Goal: Information Seeking & Learning: Learn about a topic

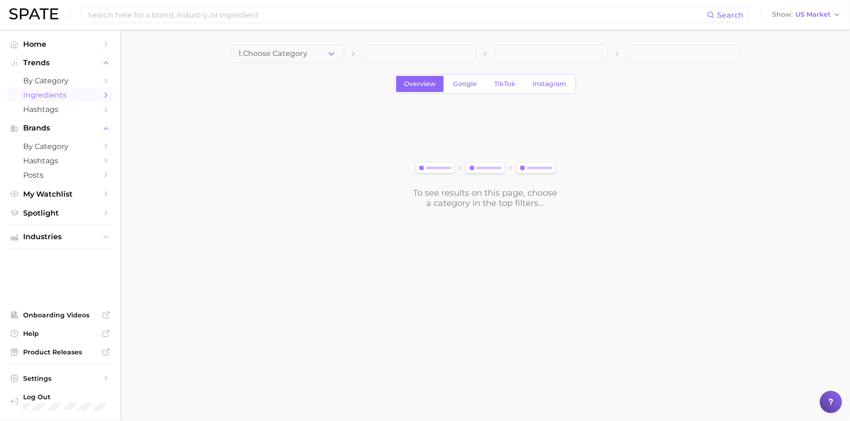
click at [281, 66] on div "1. Choose Category Overview Google TikTok Instagram To see results on this page…" at bounding box center [485, 126] width 509 height 164
click at [285, 60] on button "1. Choose Category" at bounding box center [287, 53] width 113 height 19
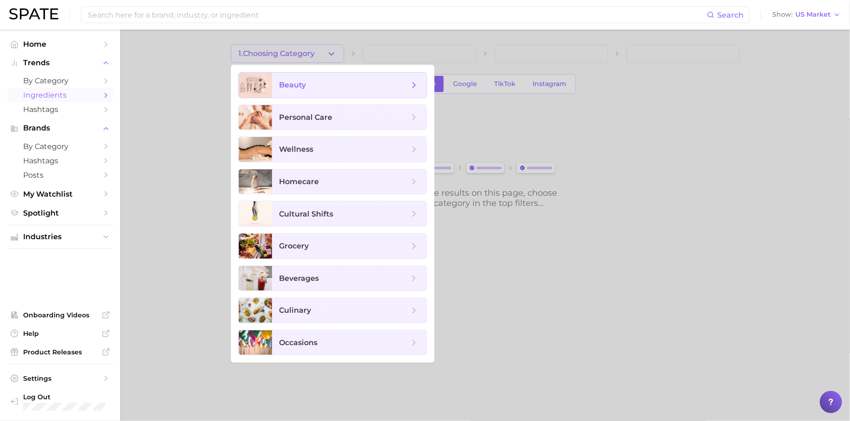
click at [350, 87] on span "beauty" at bounding box center [345, 85] width 130 height 10
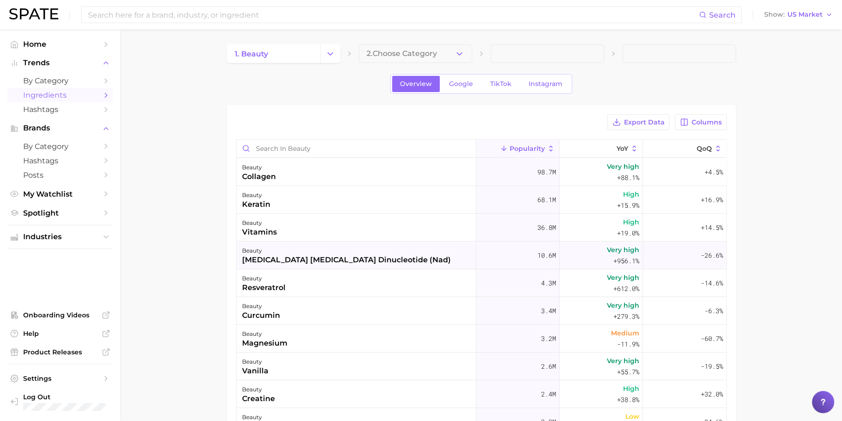
click at [312, 255] on div "[MEDICAL_DATA] [MEDICAL_DATA] dinucleotide (nad)" at bounding box center [346, 260] width 209 height 11
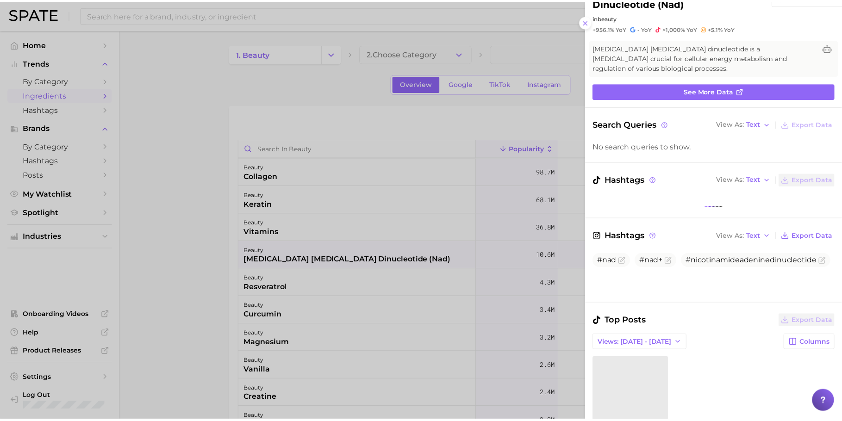
scroll to position [41, 0]
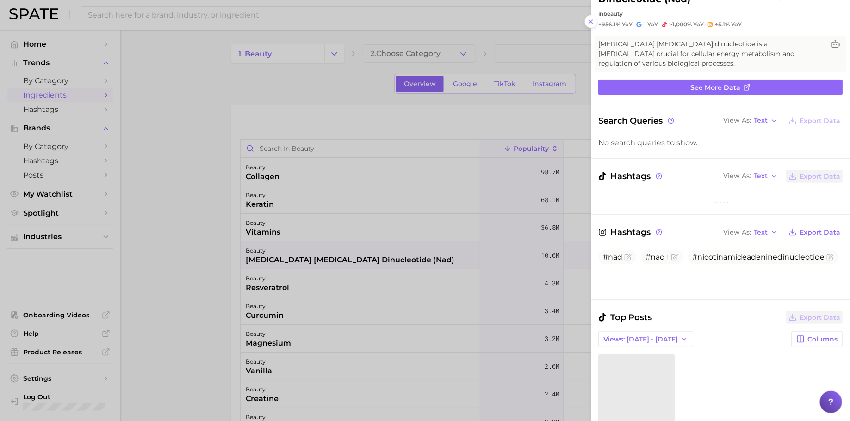
click at [387, 126] on div at bounding box center [425, 210] width 850 height 421
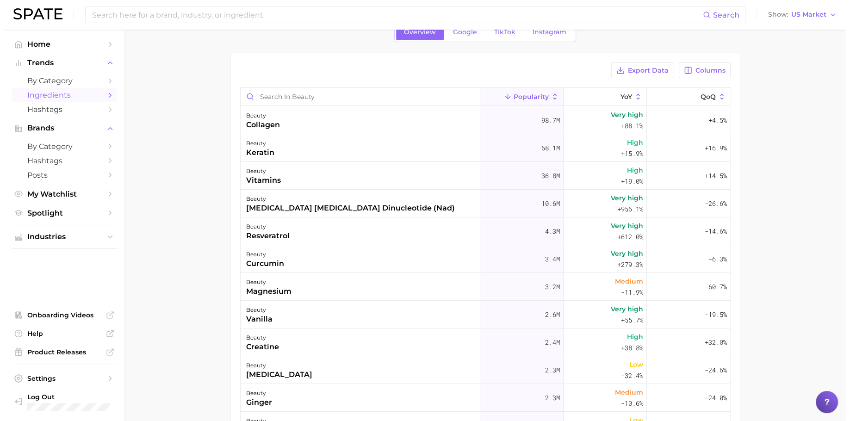
scroll to position [52, 0]
click at [341, 342] on div "beauty creatine" at bounding box center [357, 342] width 240 height 28
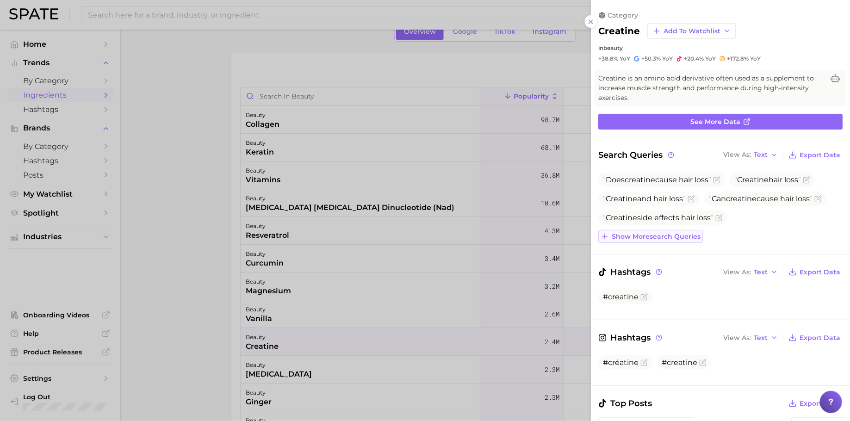
scroll to position [0, 0]
click at [683, 233] on span "Show more search queries" at bounding box center [656, 237] width 89 height 8
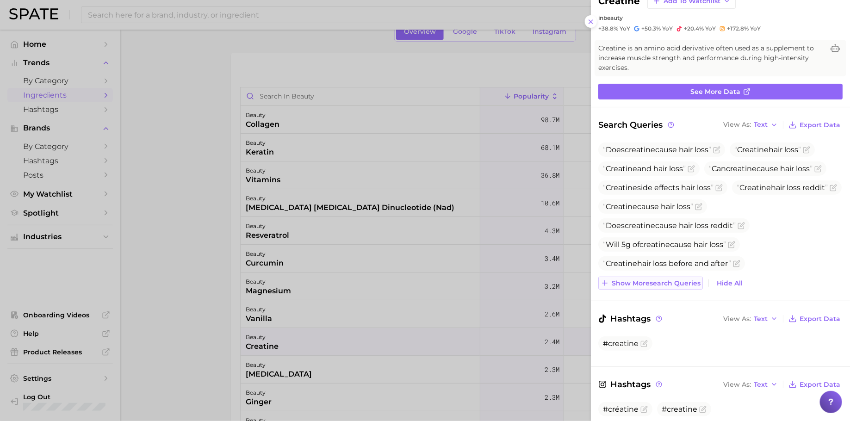
scroll to position [45, 0]
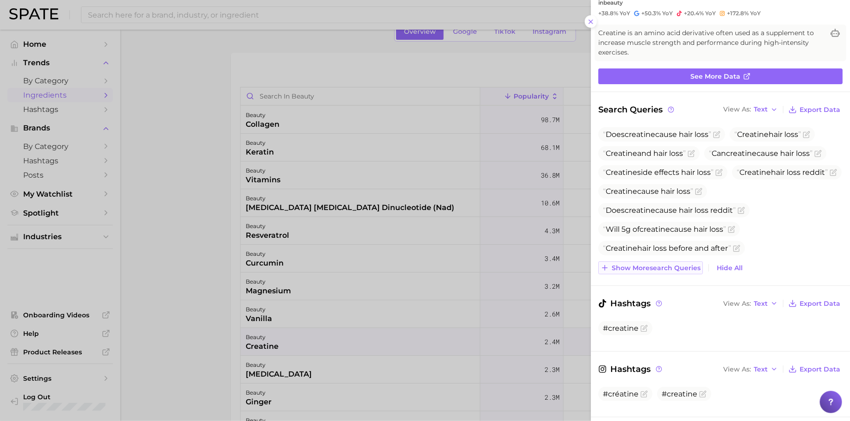
click at [659, 268] on span "Show more search queries" at bounding box center [656, 268] width 89 height 8
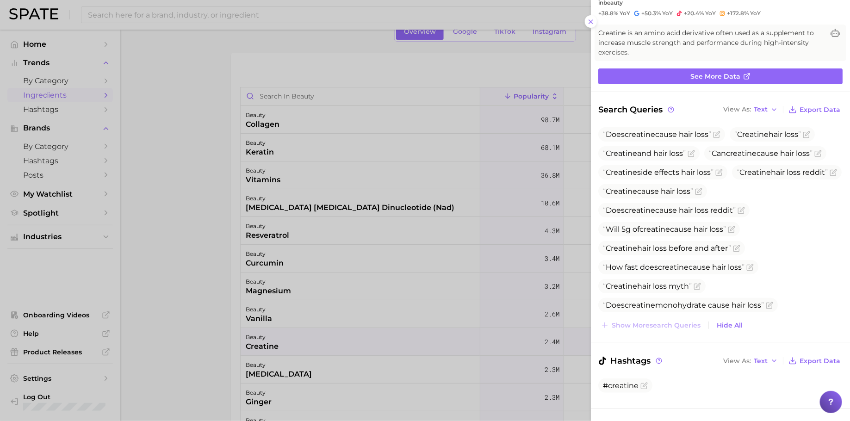
scroll to position [89, 0]
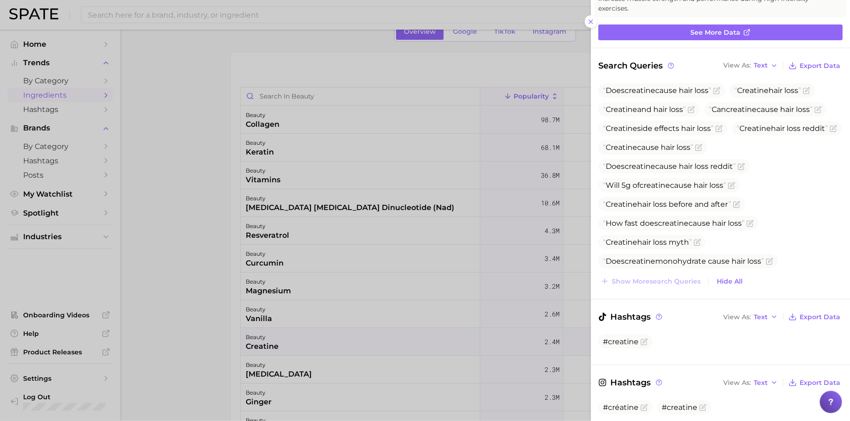
click at [395, 293] on div at bounding box center [425, 210] width 850 height 421
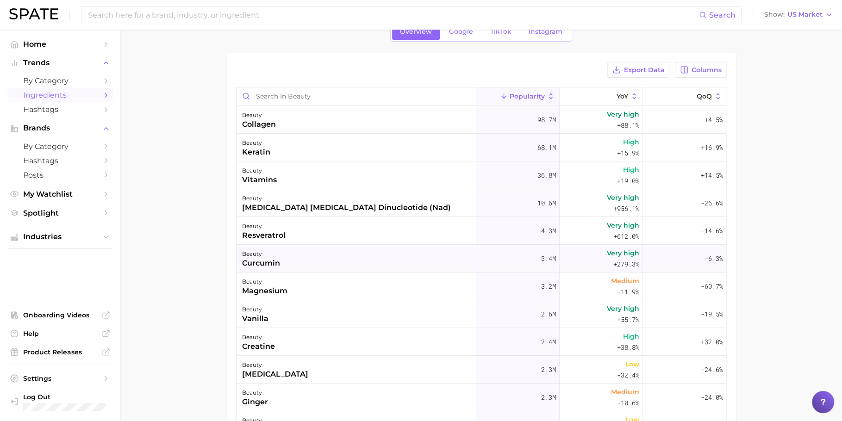
click at [403, 248] on div "beauty curcumin" at bounding box center [357, 259] width 240 height 28
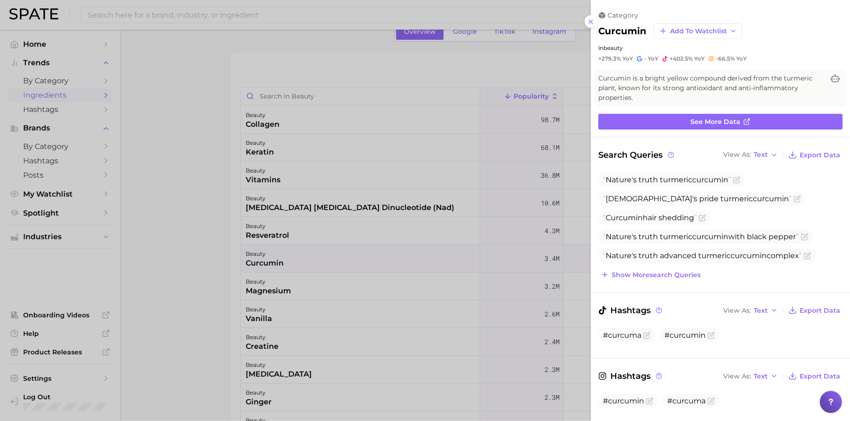
scroll to position [0, 0]
click at [404, 262] on div at bounding box center [425, 210] width 850 height 421
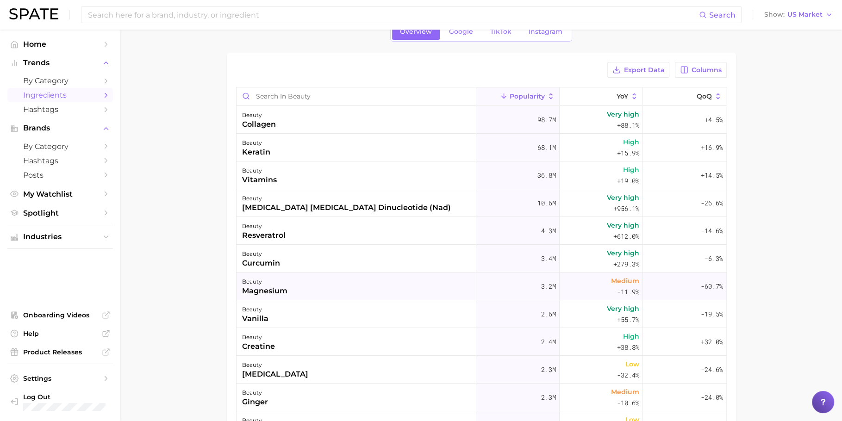
click at [405, 280] on div "beauty magnesium" at bounding box center [357, 287] width 240 height 28
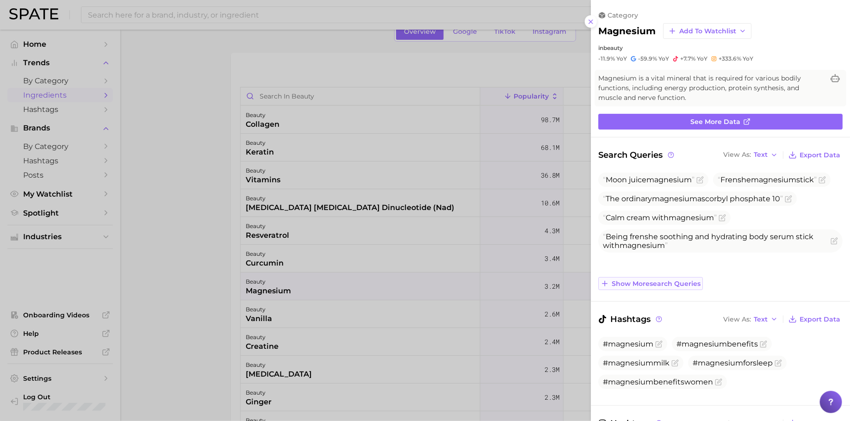
click at [635, 278] on button "Show more search queries" at bounding box center [651, 283] width 105 height 13
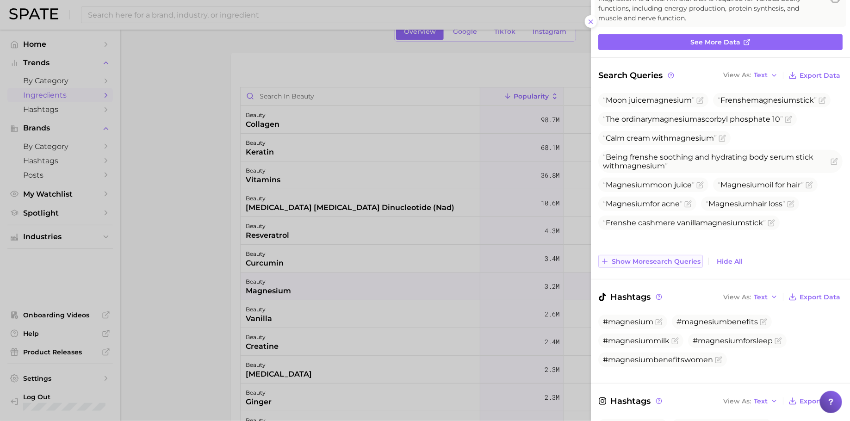
scroll to position [81, 0]
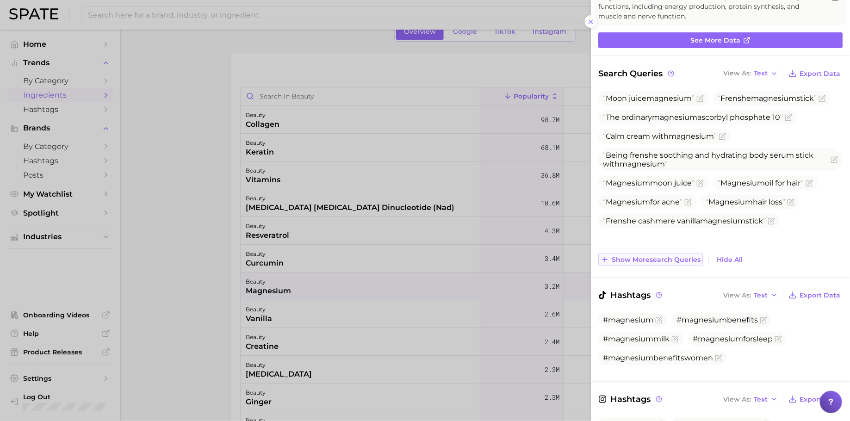
click at [635, 262] on span "Show more search queries" at bounding box center [656, 260] width 89 height 8
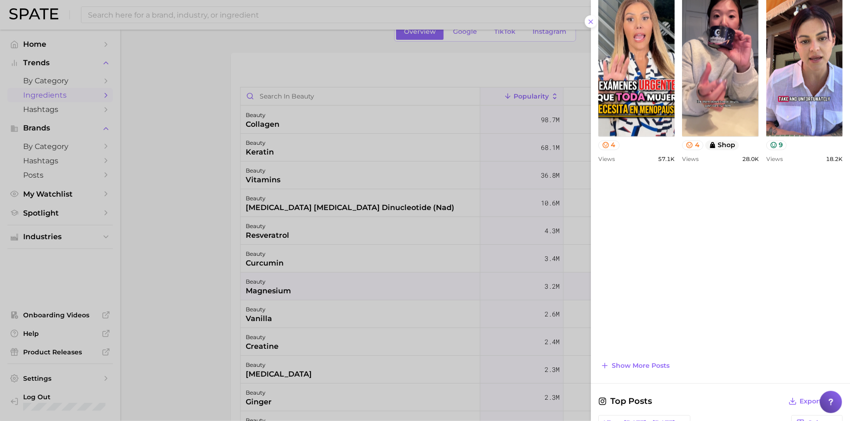
scroll to position [754, 0]
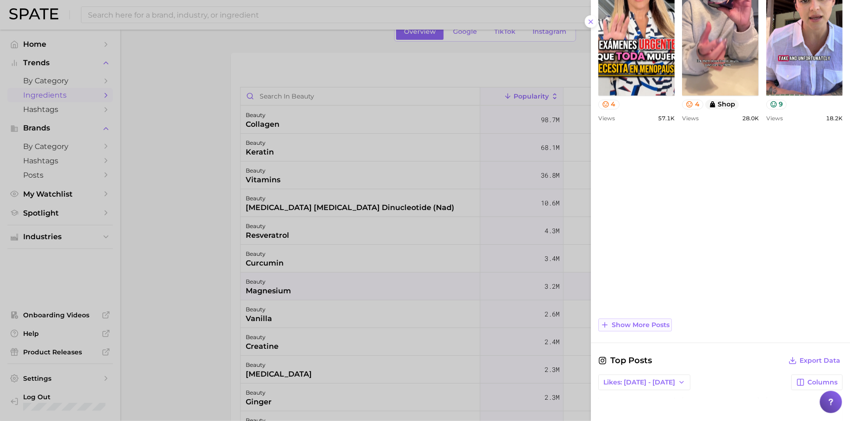
click at [638, 322] on span "Show more posts" at bounding box center [641, 326] width 58 height 8
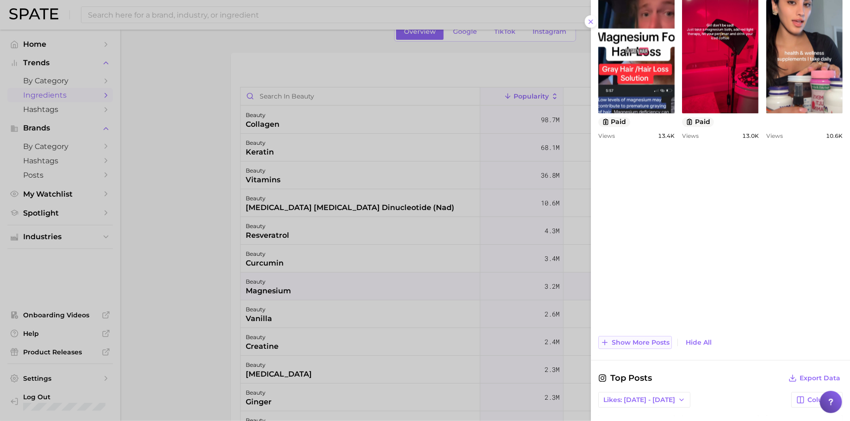
scroll to position [975, 0]
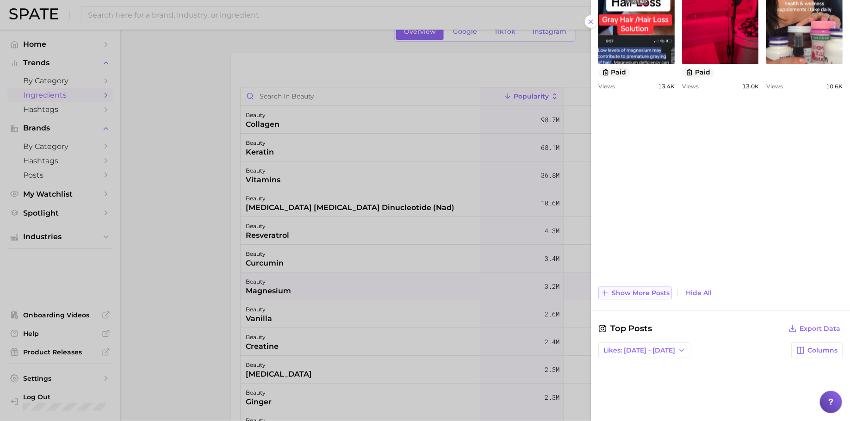
click at [649, 295] on button "Show more posts" at bounding box center [636, 293] width 74 height 13
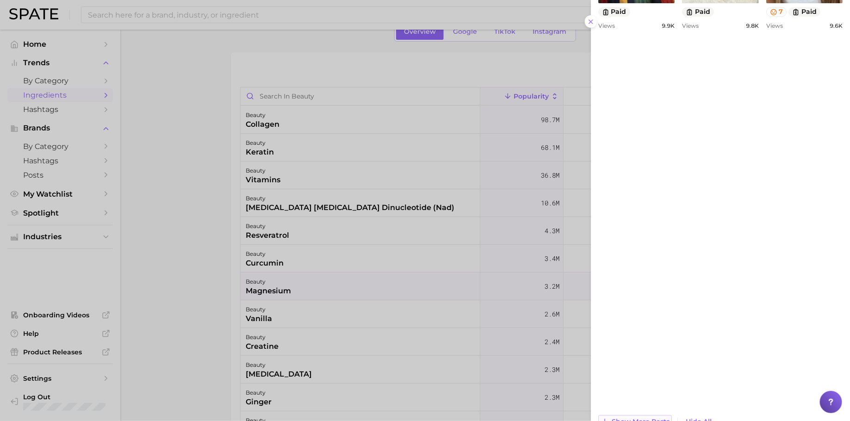
scroll to position [1228, 0]
click at [189, 251] on div at bounding box center [425, 210] width 850 height 421
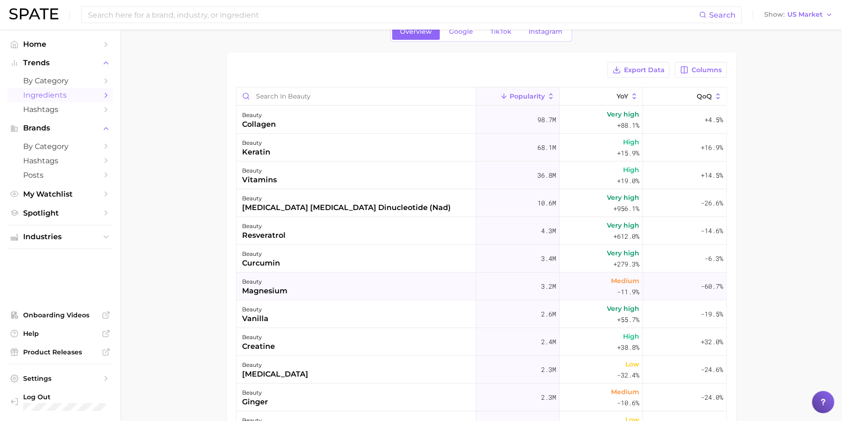
click at [290, 274] on div "beauty magnesium" at bounding box center [357, 287] width 240 height 28
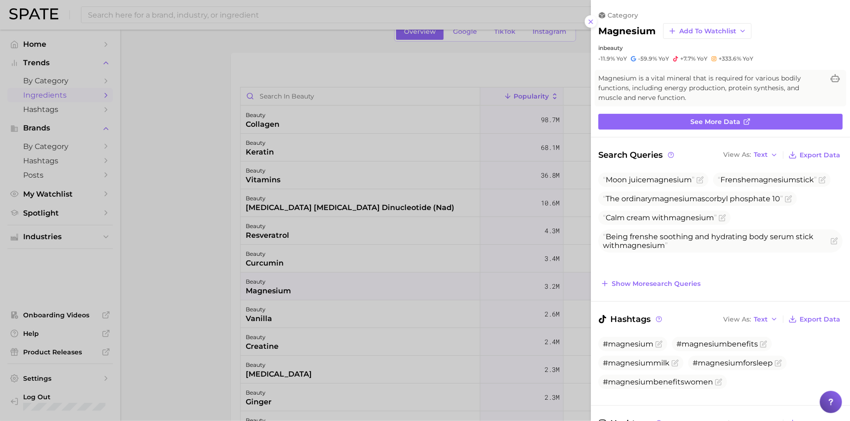
scroll to position [0, 0]
click at [626, 284] on span "Show more search queries" at bounding box center [656, 284] width 89 height 8
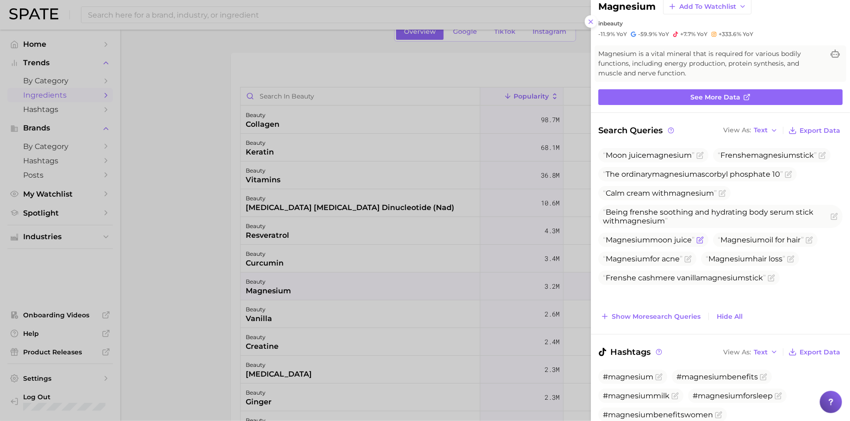
scroll to position [28, 0]
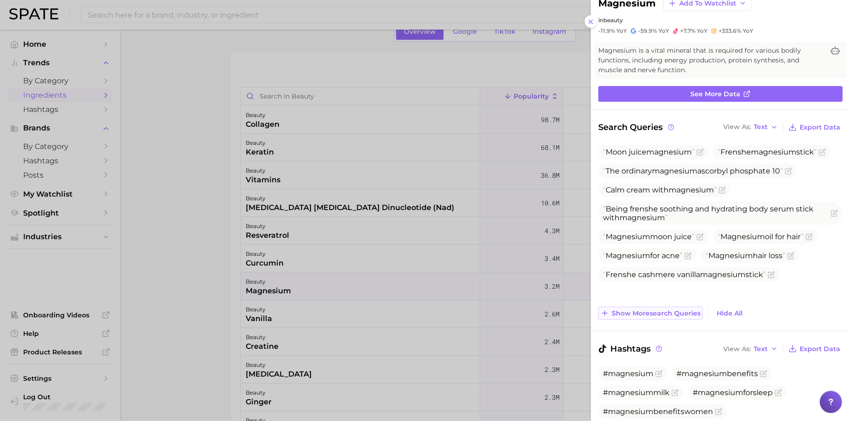
click at [630, 310] on span "Show more search queries" at bounding box center [656, 314] width 89 height 8
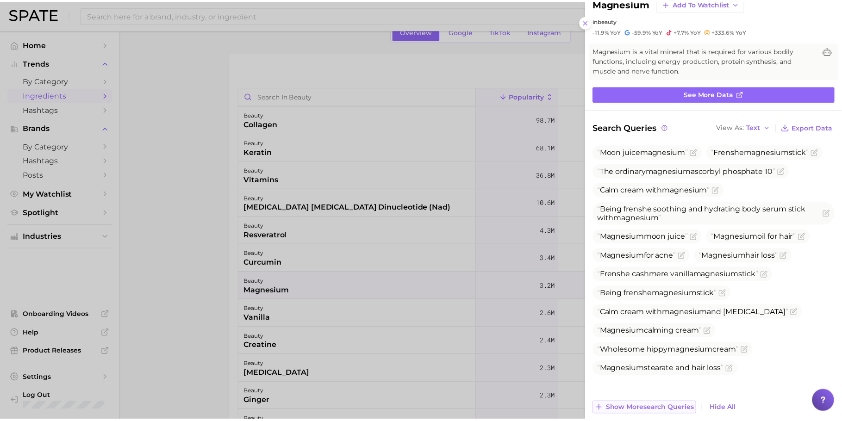
scroll to position [91, 0]
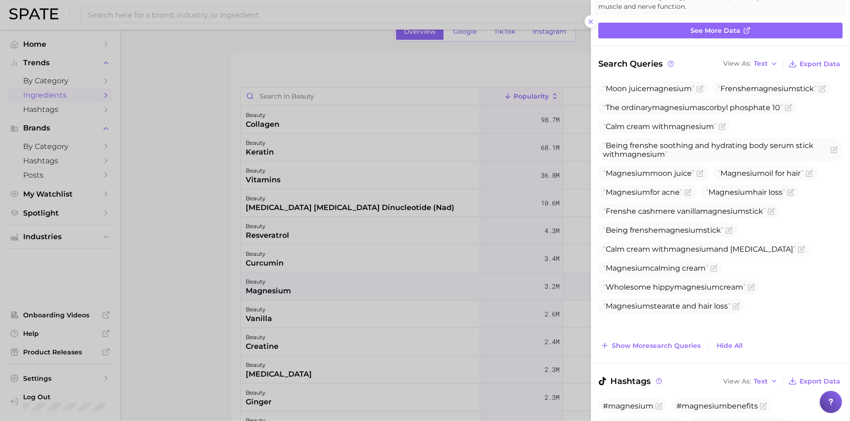
click at [424, 288] on div at bounding box center [425, 210] width 850 height 421
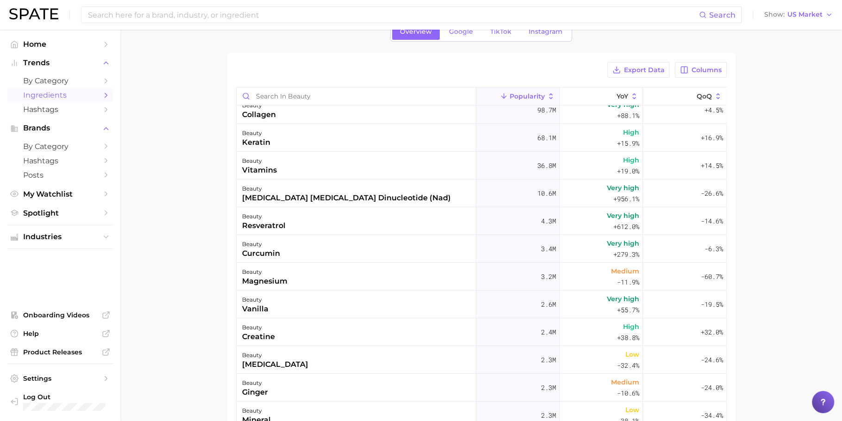
scroll to position [0, 0]
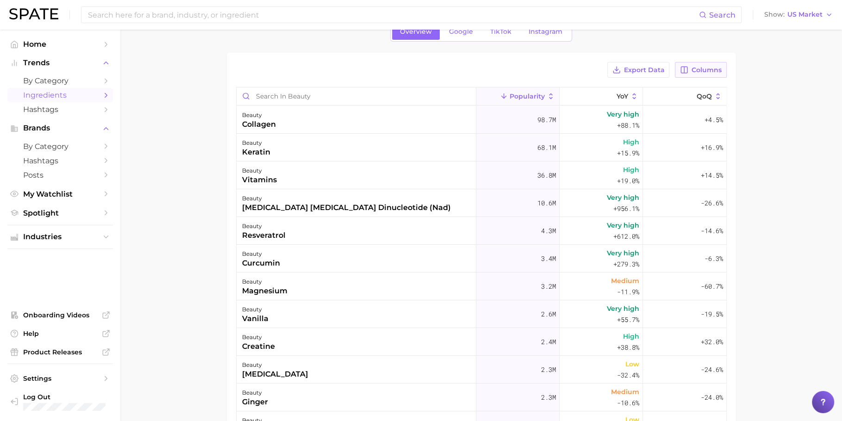
click at [696, 75] on button "Columns" at bounding box center [700, 70] width 51 height 16
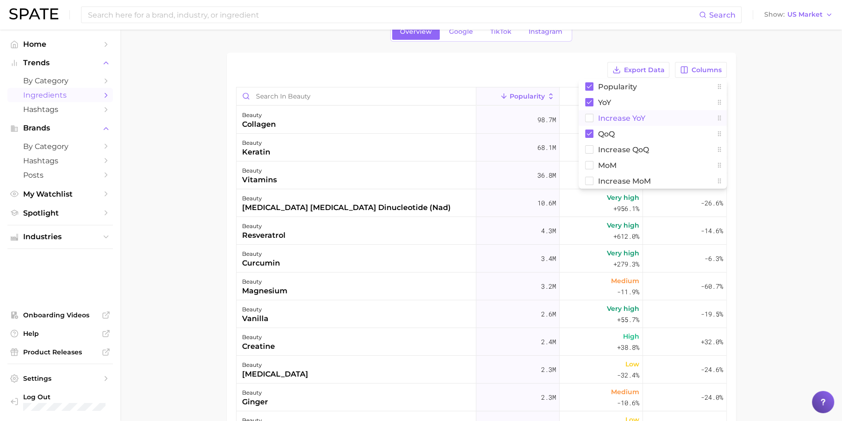
click at [646, 114] on button "Increase YoY" at bounding box center [653, 118] width 148 height 16
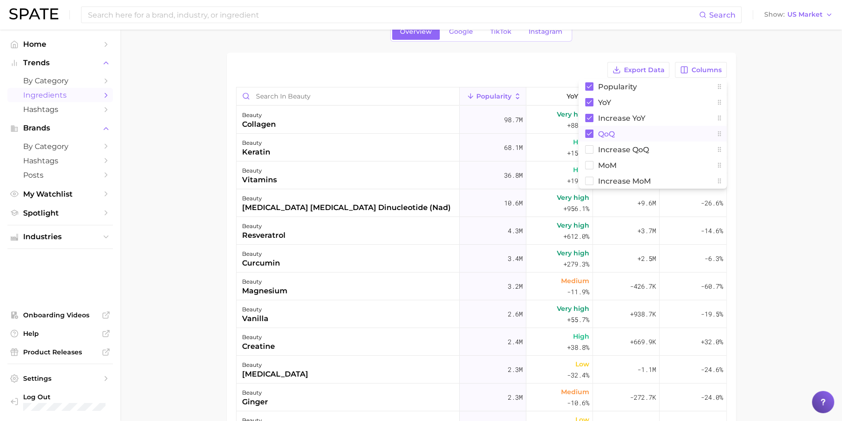
click at [644, 128] on button "QoQ" at bounding box center [653, 134] width 148 height 16
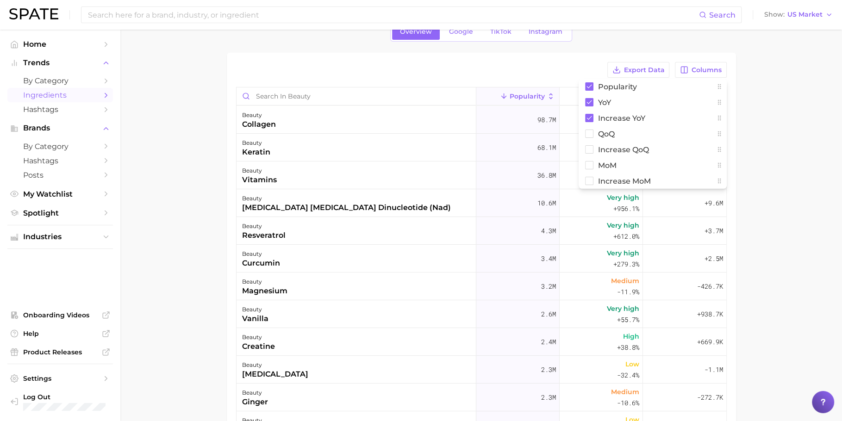
click at [784, 128] on main "1. beauty 2. Choose Category Overview Google TikTok Instagram Export Data Colum…" at bounding box center [481, 270] width 722 height 587
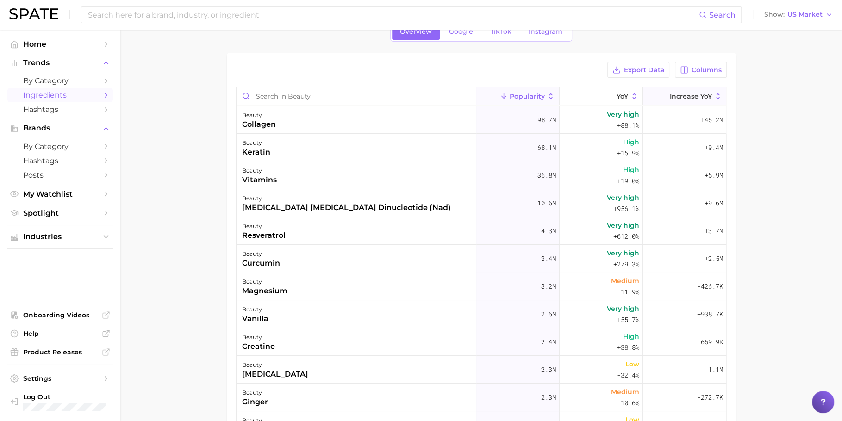
click at [684, 88] on button "Increase YoY" at bounding box center [684, 96] width 83 height 18
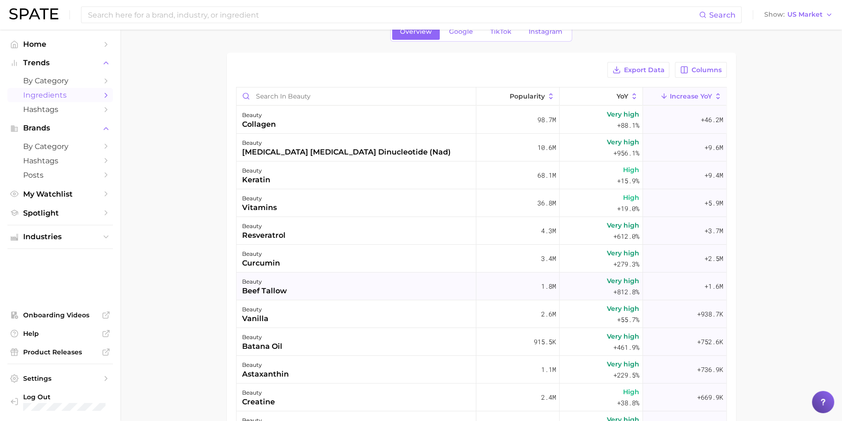
click at [292, 281] on div "beauty beef tallow" at bounding box center [357, 287] width 240 height 28
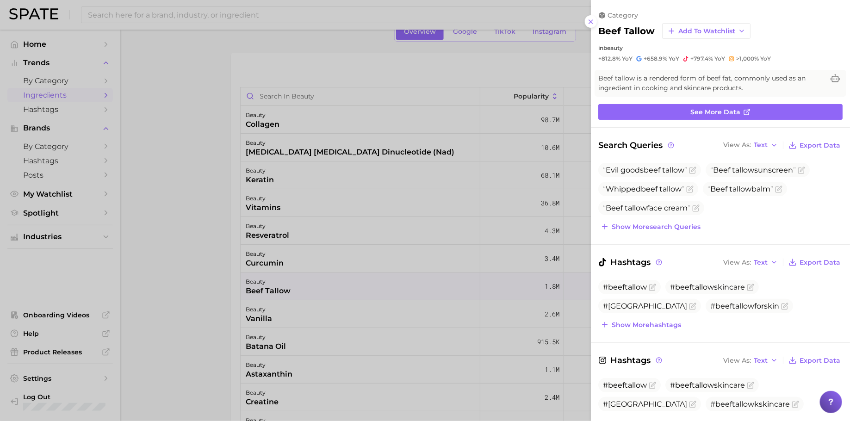
click at [450, 237] on div at bounding box center [425, 210] width 850 height 421
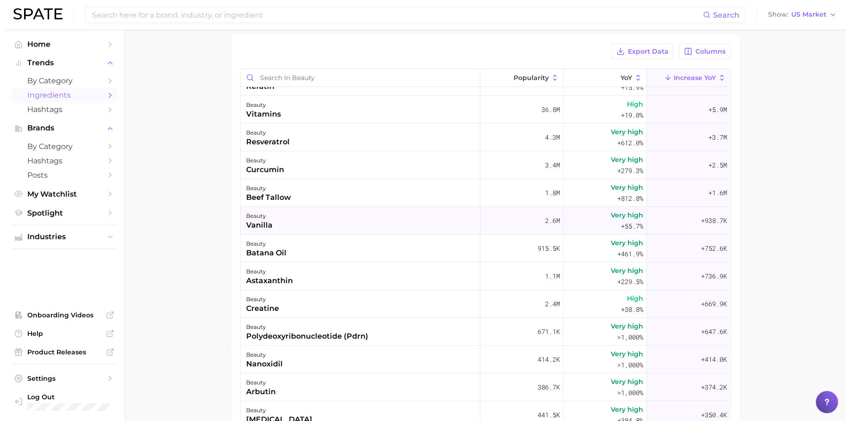
scroll to position [77, 0]
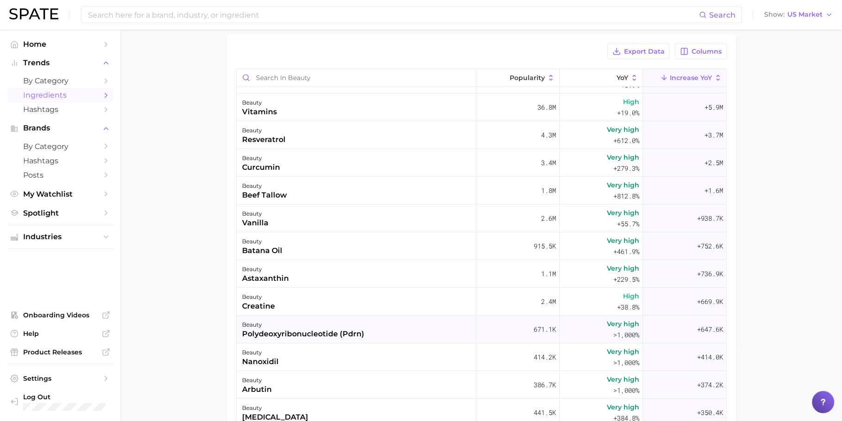
click at [363, 325] on div "beauty polydeoxyribonucleotide (pdrn)" at bounding box center [357, 330] width 240 height 28
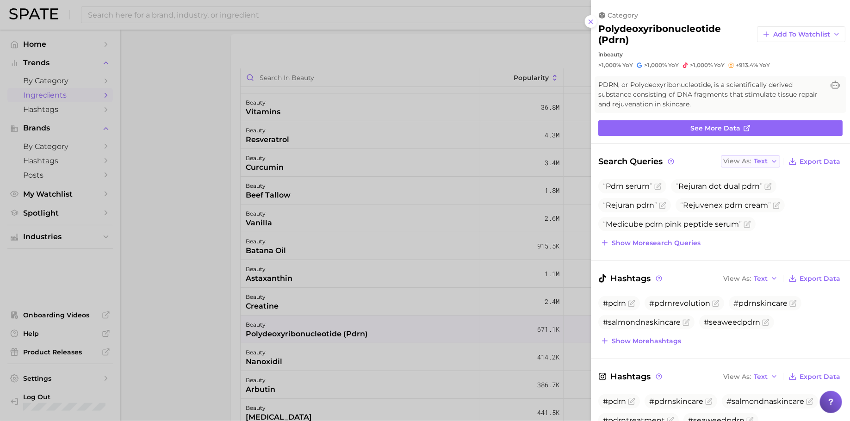
scroll to position [0, 0]
click at [656, 242] on span "Show more search queries" at bounding box center [656, 243] width 89 height 8
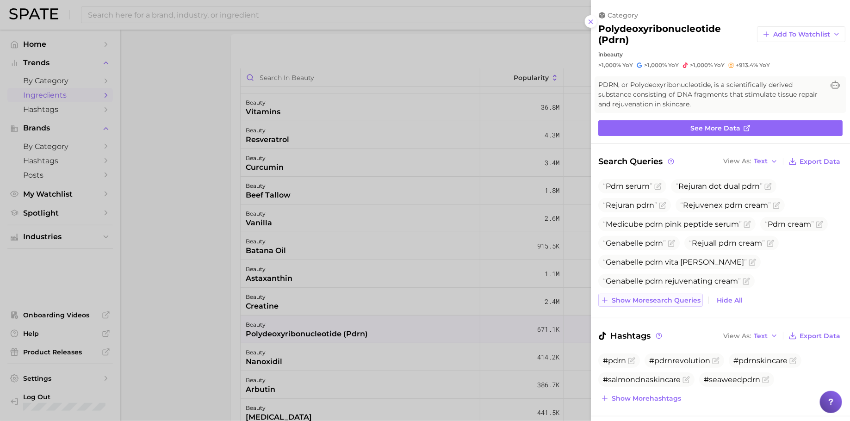
scroll to position [33, 0]
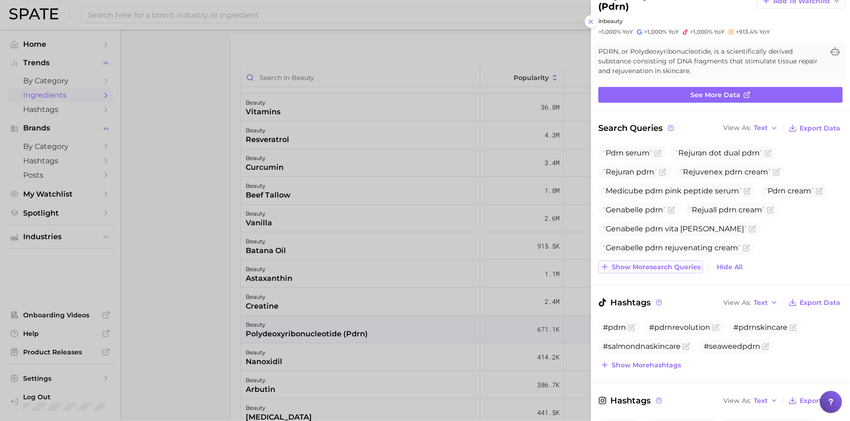
click at [655, 264] on span "Show more search queries" at bounding box center [656, 267] width 89 height 8
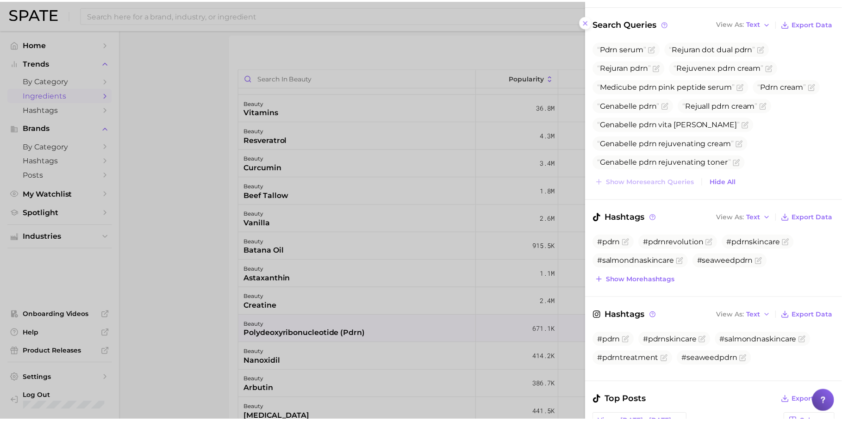
scroll to position [145, 0]
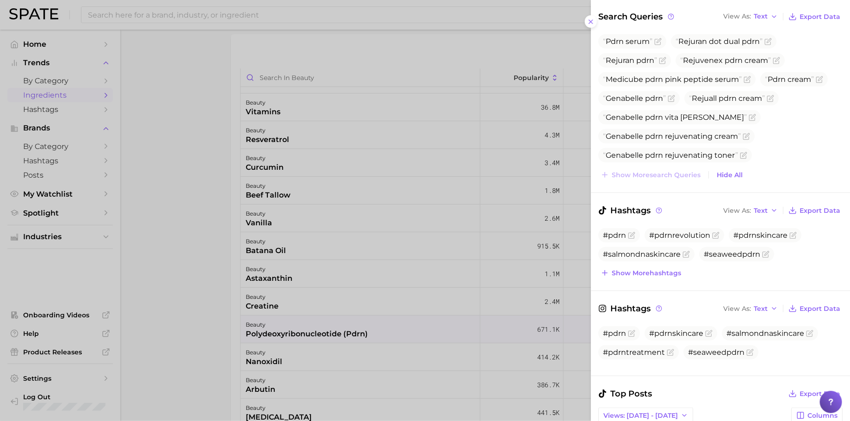
click at [206, 237] on div at bounding box center [425, 210] width 850 height 421
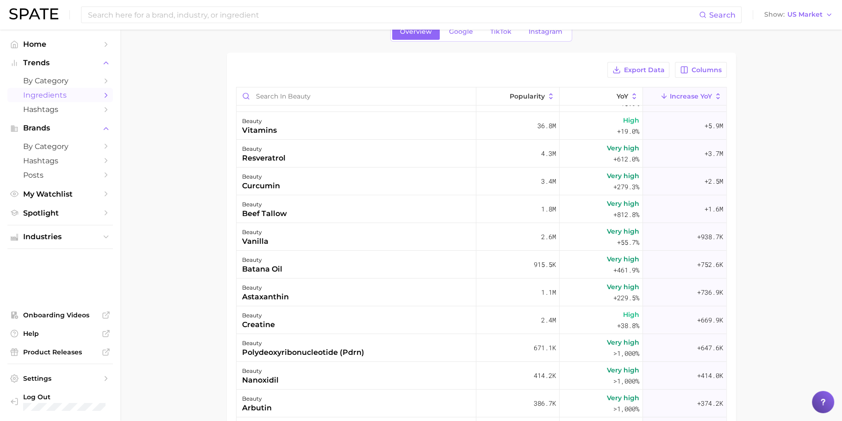
scroll to position [25, 0]
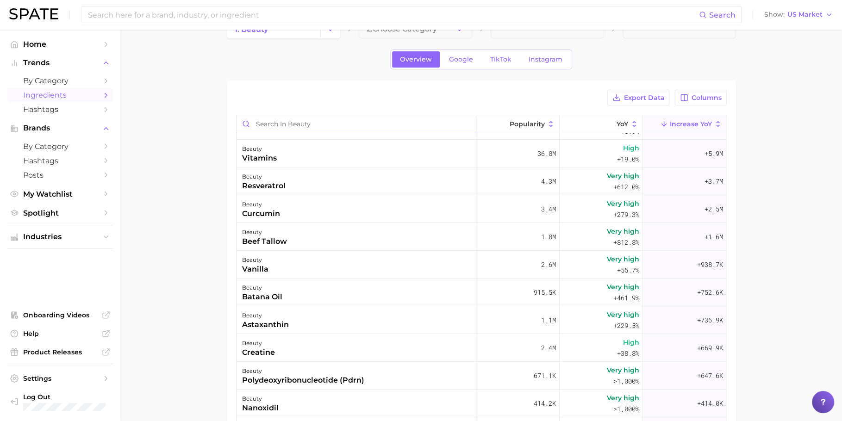
click at [448, 122] on input "Search in beauty" at bounding box center [356, 124] width 239 height 18
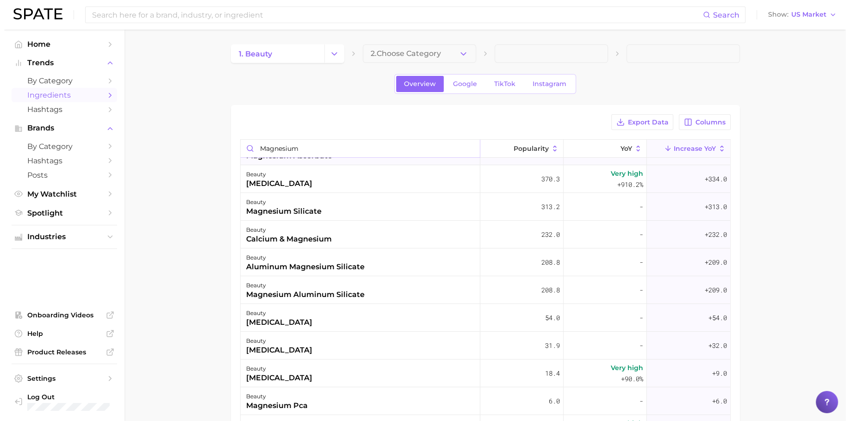
scroll to position [0, 0]
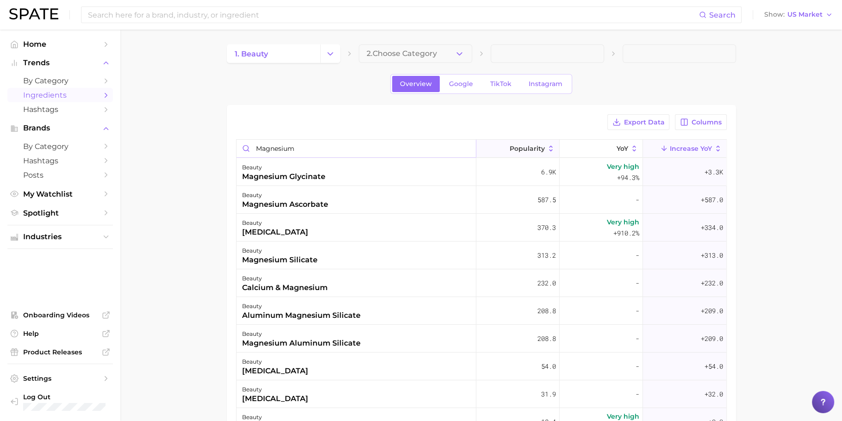
type input "magnesium"
click at [511, 150] on span "Popularity" at bounding box center [527, 148] width 35 height 7
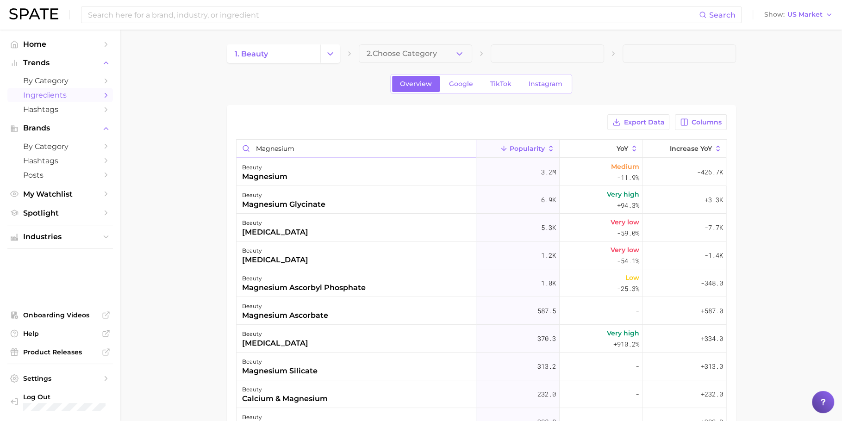
click at [462, 150] on input "magnesium" at bounding box center [356, 149] width 239 height 18
click at [461, 148] on input "magnesium" at bounding box center [356, 149] width 239 height 18
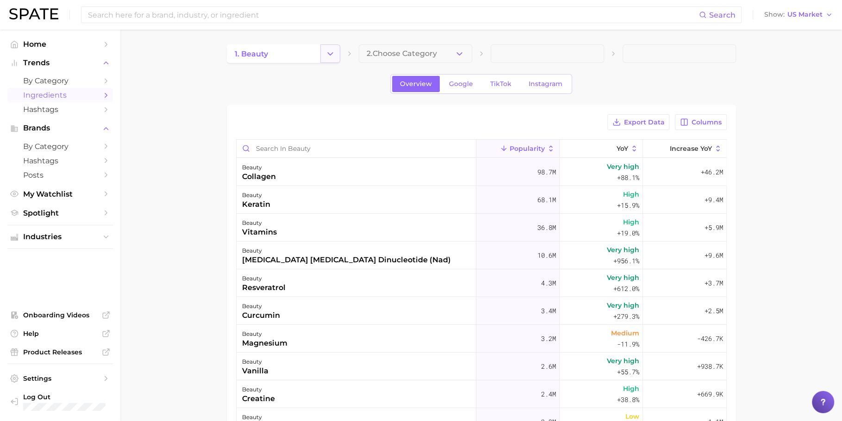
click at [330, 53] on icon "Change Category" at bounding box center [330, 54] width 10 height 10
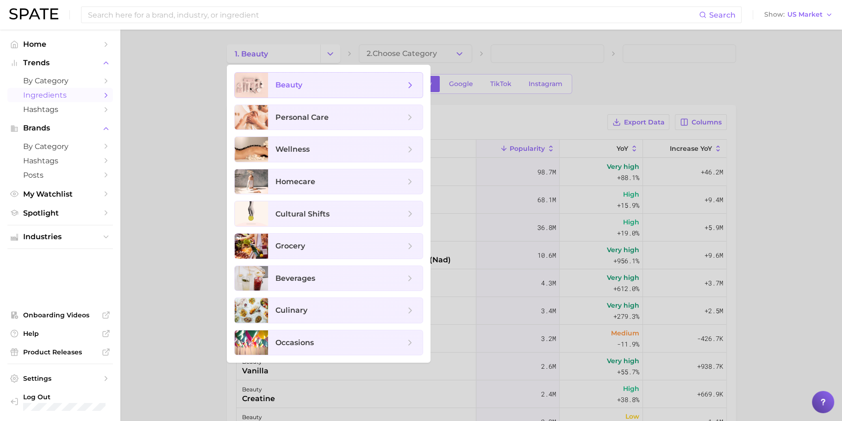
click at [341, 82] on span "beauty" at bounding box center [340, 85] width 130 height 10
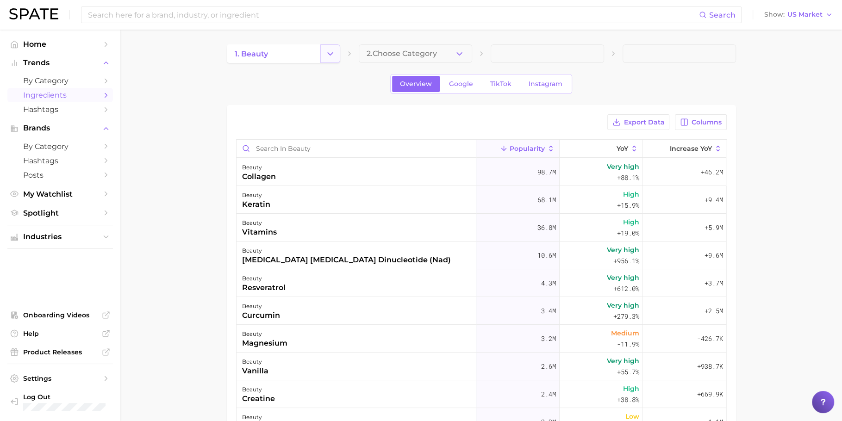
click at [337, 60] on button "Change Category" at bounding box center [330, 53] width 20 height 19
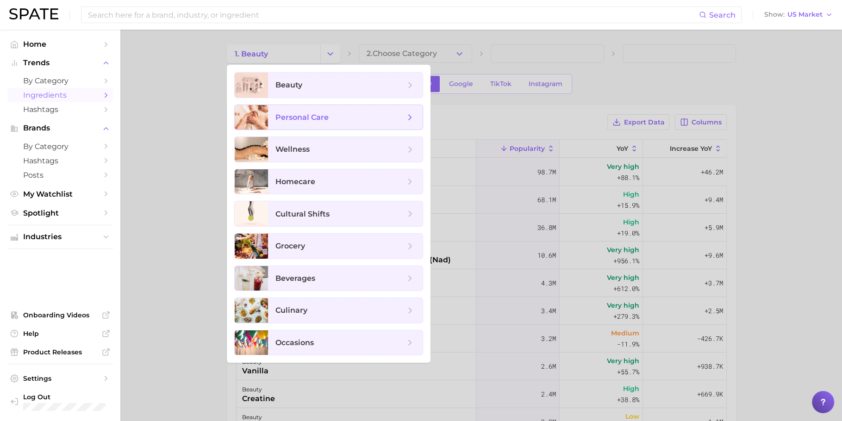
click at [316, 112] on span "personal care" at bounding box center [340, 117] width 130 height 10
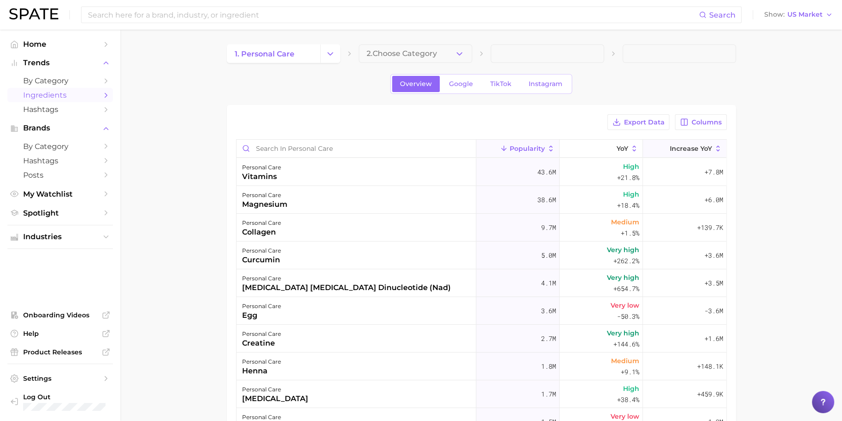
click at [705, 150] on button "Increase YoY" at bounding box center [684, 149] width 83 height 18
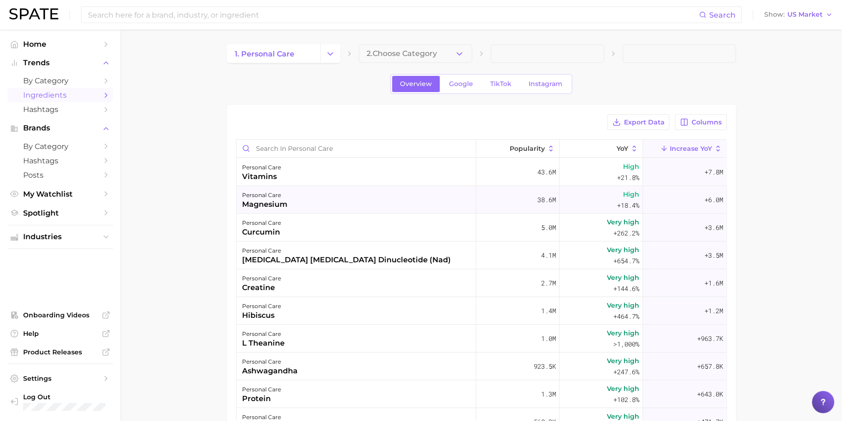
click at [325, 199] on div "personal care magnesium" at bounding box center [357, 200] width 240 height 28
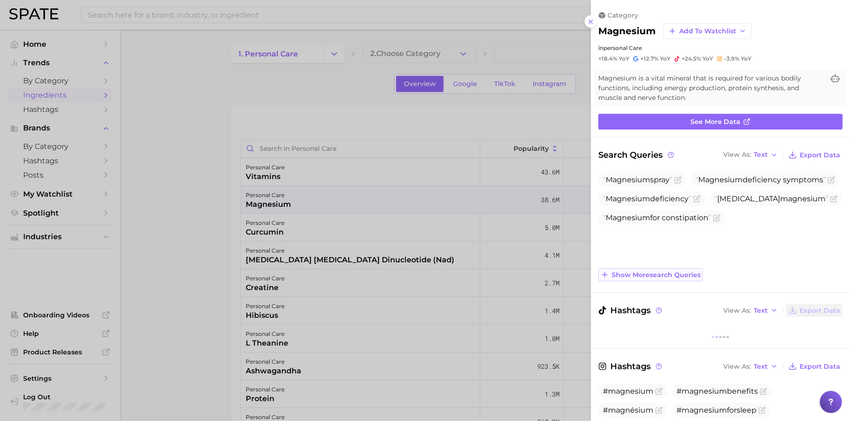
click at [694, 271] on span "Show more search queries" at bounding box center [656, 275] width 89 height 8
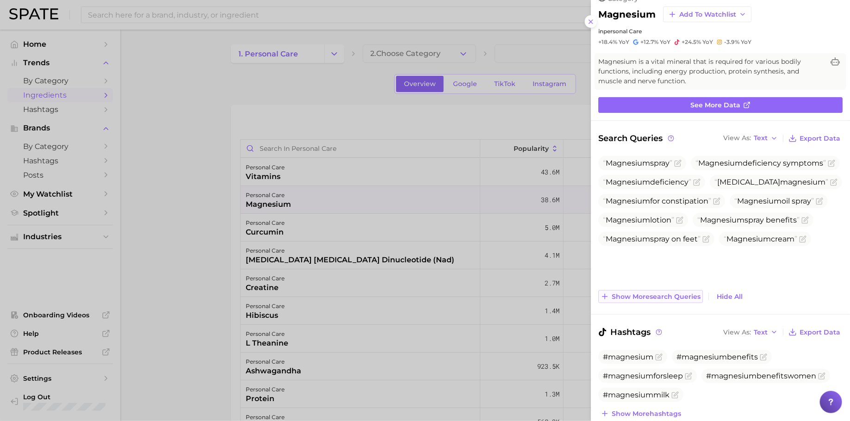
click at [660, 290] on button "Show more search queries" at bounding box center [651, 296] width 105 height 13
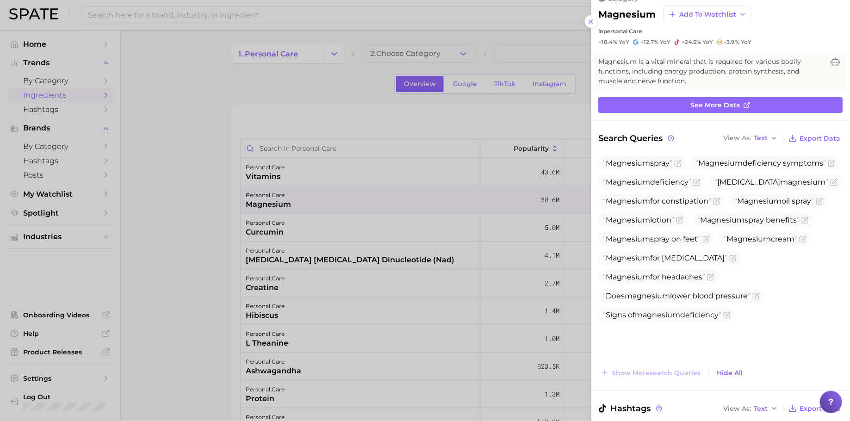
scroll to position [40, 0]
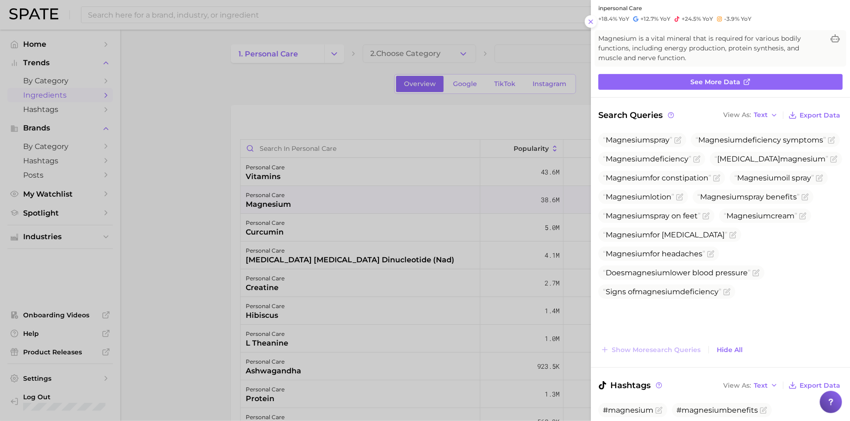
click at [652, 342] on div "Magnesium spray [MEDICAL_DATA] symptoms [MEDICAL_DATA] [MEDICAL_DATA] Magnesium…" at bounding box center [721, 245] width 244 height 224
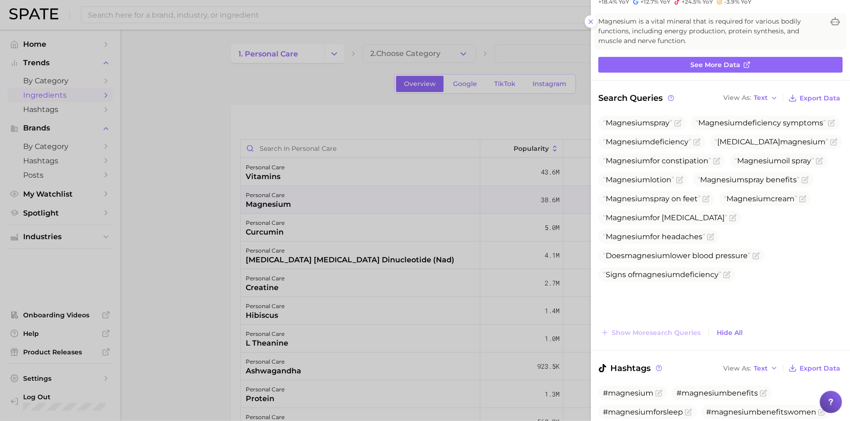
click at [412, 279] on div at bounding box center [425, 210] width 850 height 421
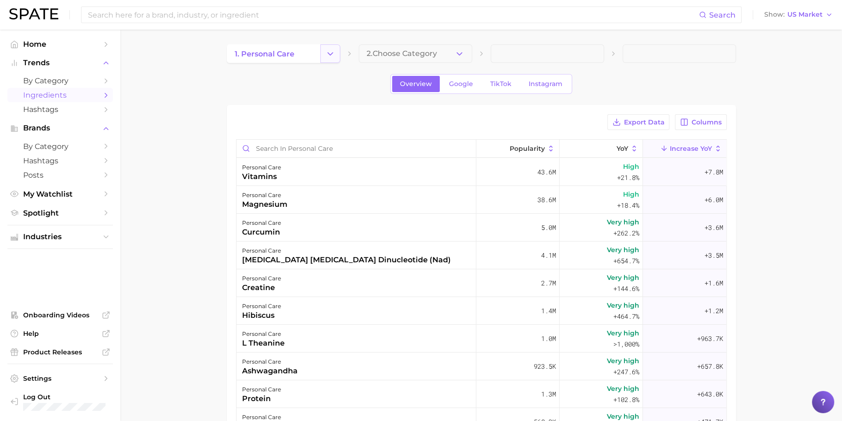
click at [335, 53] on button "Change Category" at bounding box center [330, 53] width 20 height 19
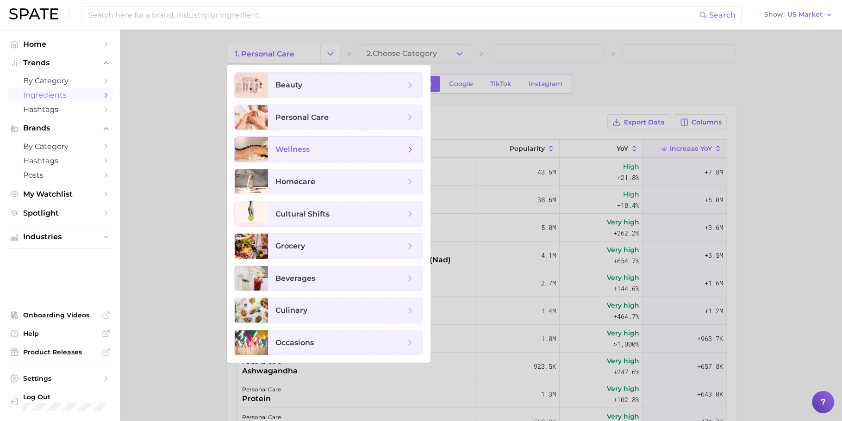
click at [301, 148] on span "wellness" at bounding box center [292, 149] width 34 height 9
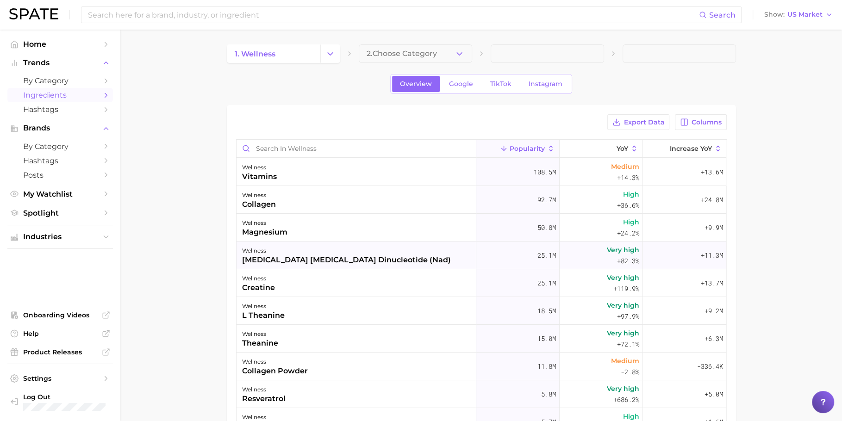
click at [349, 258] on div "[MEDICAL_DATA] [MEDICAL_DATA] dinucleotide (nad)" at bounding box center [346, 260] width 209 height 11
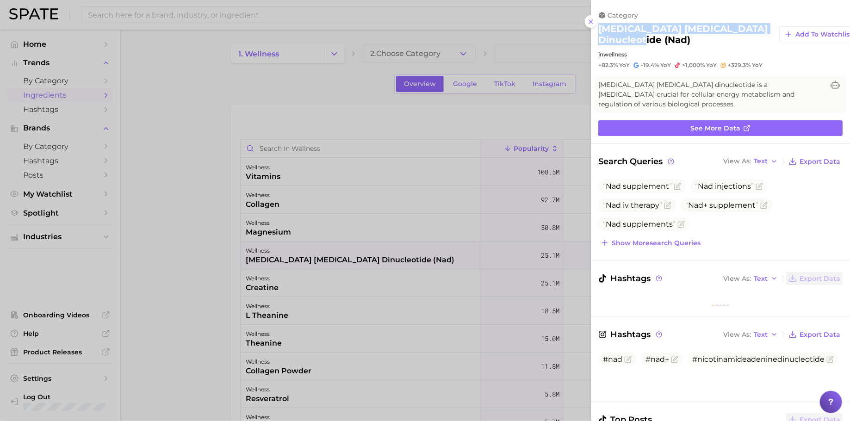
drag, startPoint x: 692, startPoint y: 41, endPoint x: 595, endPoint y: 31, distance: 97.2
click at [595, 31] on div "category [MEDICAL_DATA] [MEDICAL_DATA] dinucleotide (nad) Add to Watchlist in w…" at bounding box center [720, 40] width 259 height 58
copy h2 "[MEDICAL_DATA] [MEDICAL_DATA] dinucleotide (nad)"
